Goal: Complete application form: Complete application form

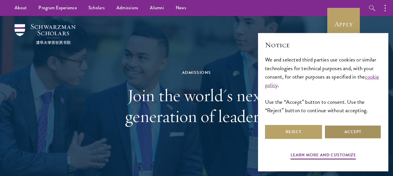
click at [336, 132] on button "Accept" at bounding box center [352, 132] width 57 height 14
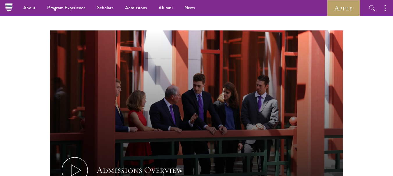
scroll to position [266, 0]
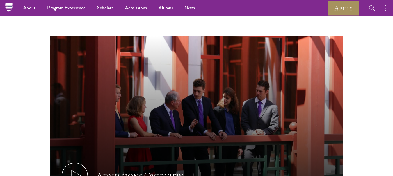
click at [339, 10] on link "Apply" at bounding box center [343, 8] width 33 height 16
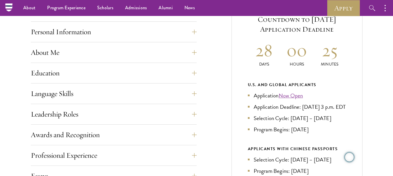
scroll to position [246, 0]
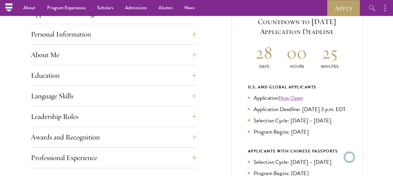
drag, startPoint x: 394, startPoint y: 33, endPoint x: 377, endPoint y: 48, distance: 21.9
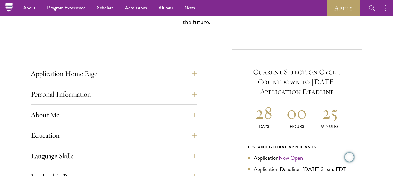
scroll to position [159, 0]
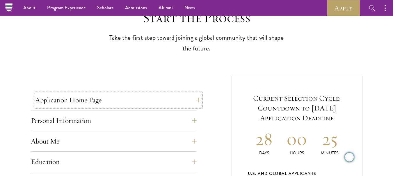
click at [196, 100] on button "Application Home Page" at bounding box center [118, 100] width 166 height 14
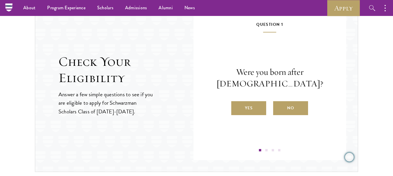
scroll to position [854, 0]
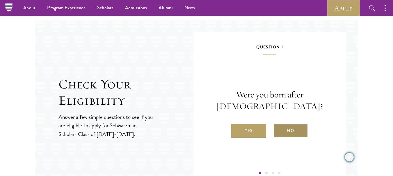
click at [296, 135] on label "No" at bounding box center [290, 131] width 35 height 14
click at [278, 130] on input "No" at bounding box center [275, 127] width 5 height 5
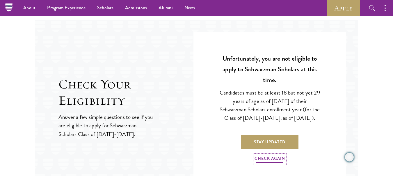
click at [274, 164] on link "Check Again" at bounding box center [269, 159] width 31 height 9
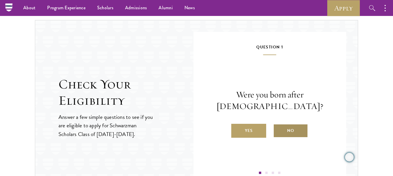
click at [281, 133] on label "No" at bounding box center [290, 131] width 35 height 14
click at [278, 130] on input "No" at bounding box center [275, 127] width 5 height 5
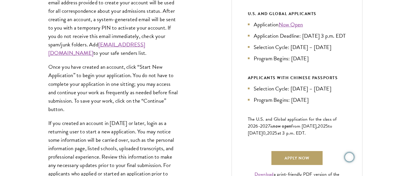
scroll to position [322, 0]
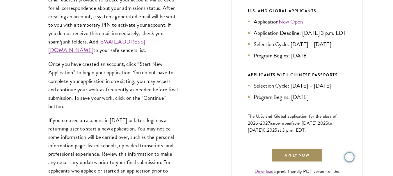
click at [285, 163] on link "Apply Now" at bounding box center [296, 156] width 51 height 14
